Goal: Find specific page/section: Find specific page/section

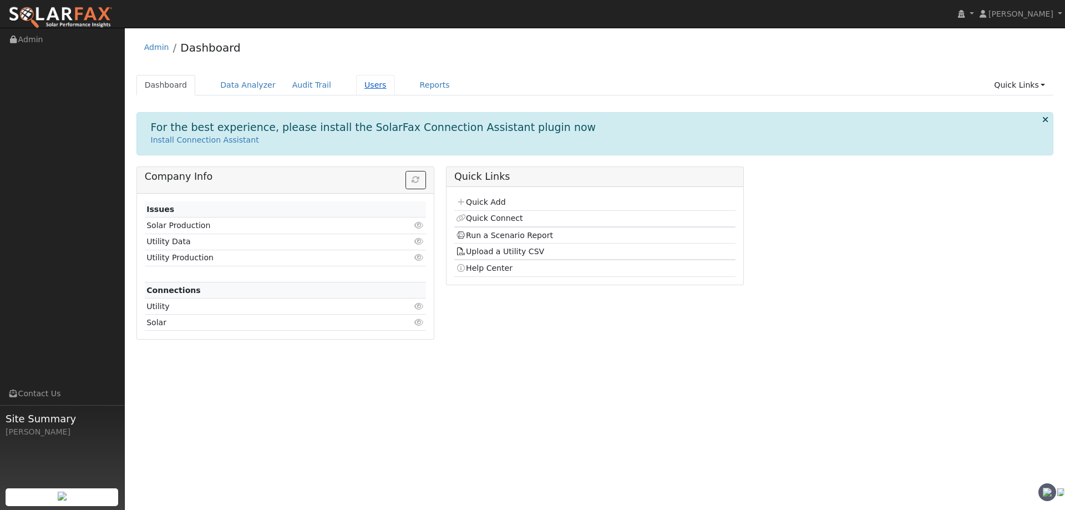
click at [356, 90] on link "Users" at bounding box center [375, 85] width 39 height 21
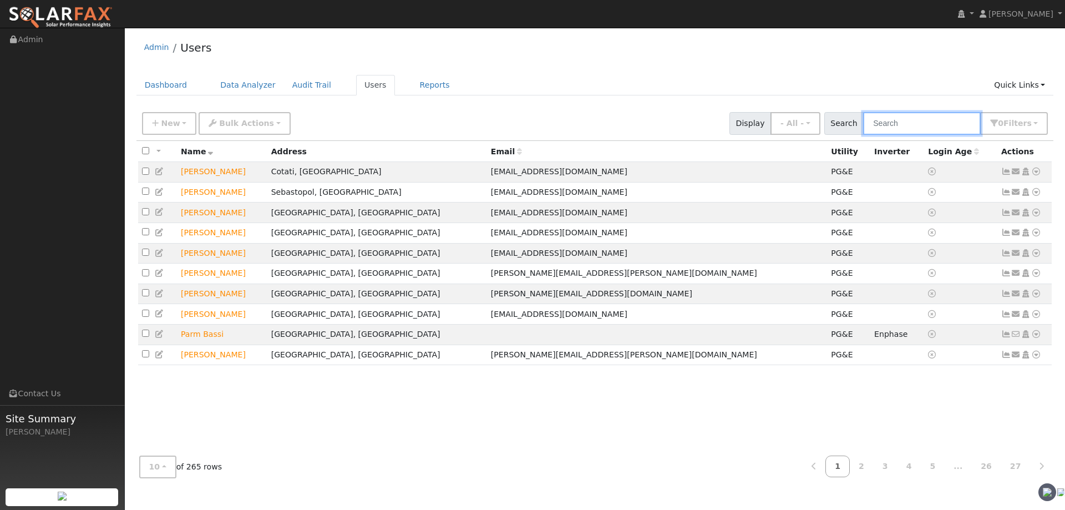
click at [937, 118] on input "text" at bounding box center [922, 123] width 118 height 23
type input "a"
type input "michael"
